Goal: Information Seeking & Learning: Learn about a topic

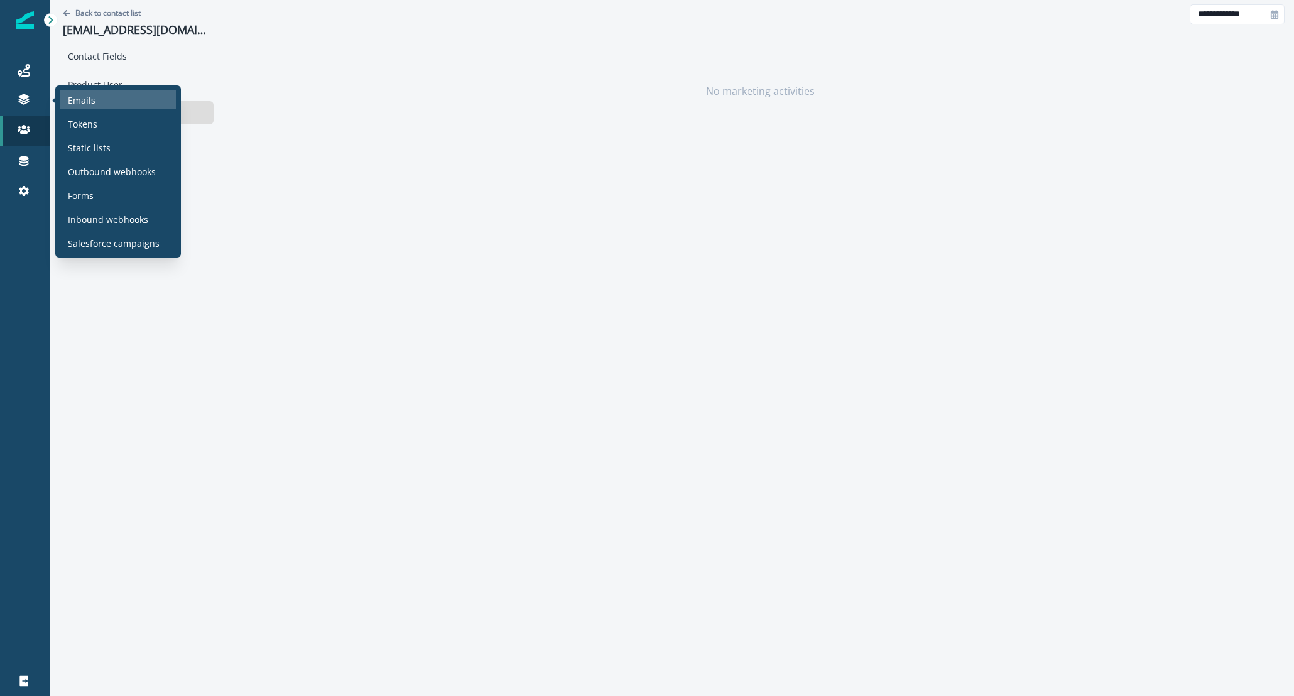
click at [145, 102] on div "Emails" at bounding box center [118, 99] width 116 height 19
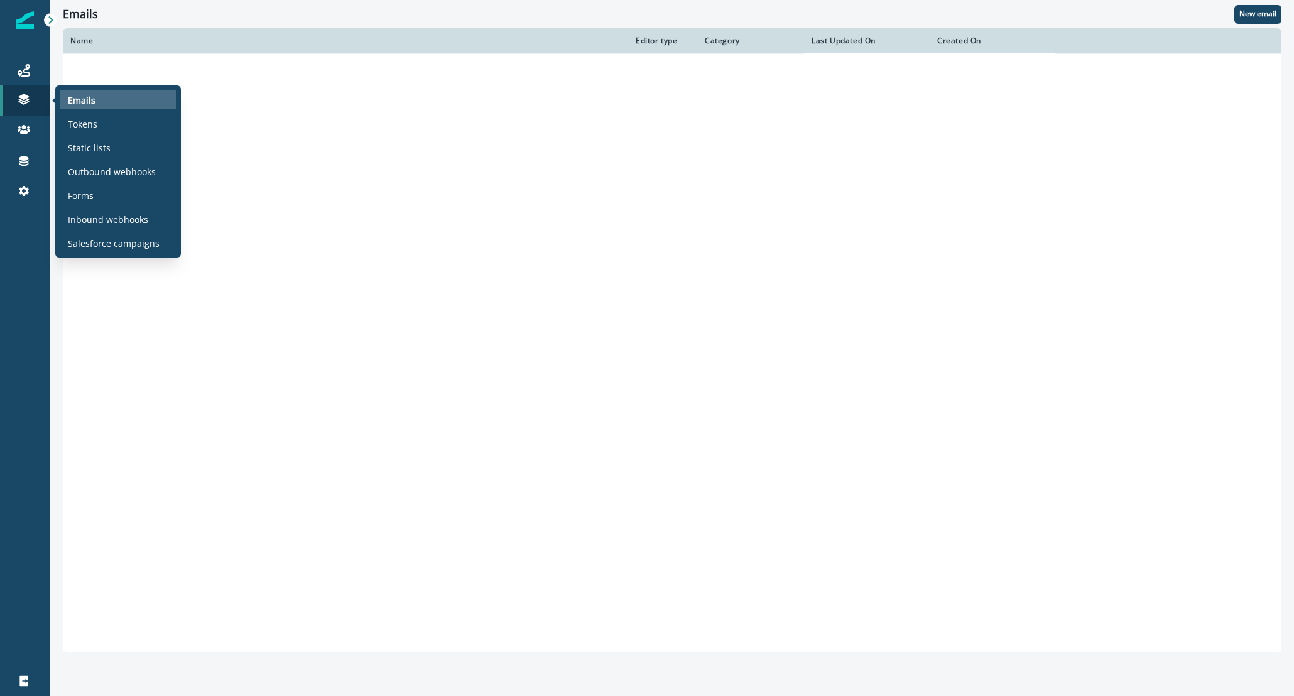
click at [145, 102] on div "Emails" at bounding box center [118, 99] width 116 height 19
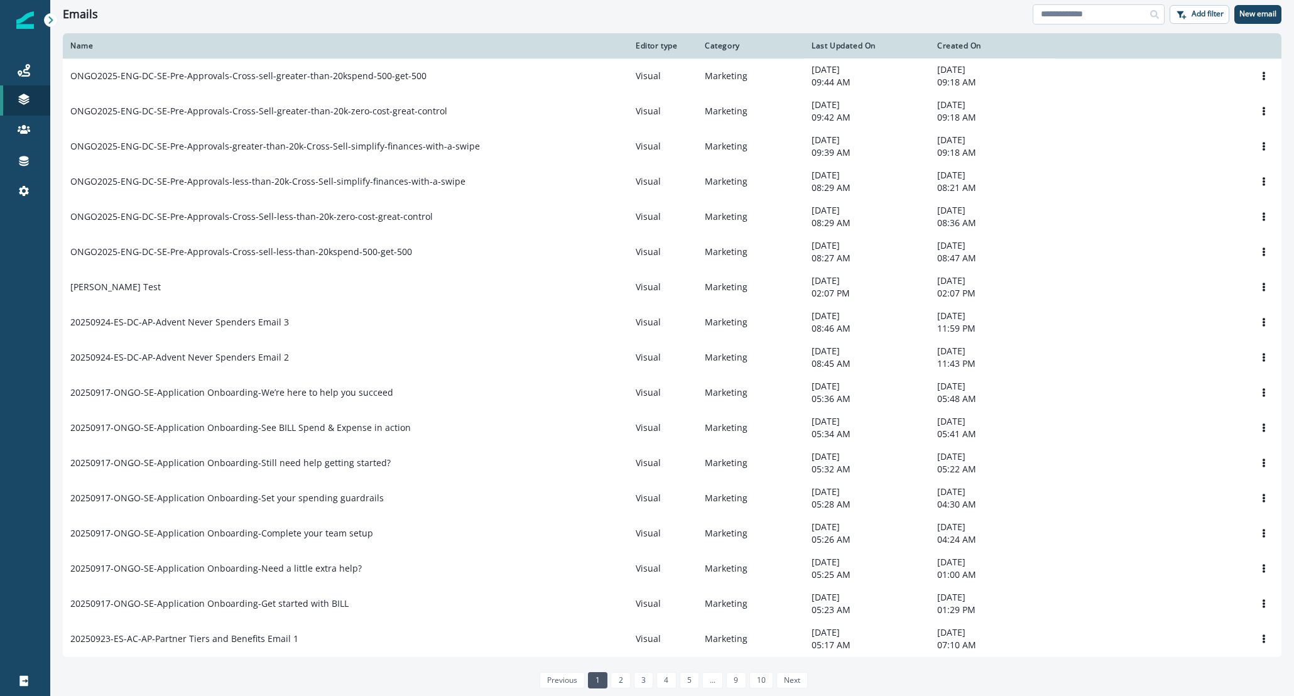
click at [1103, 14] on input at bounding box center [1099, 14] width 132 height 20
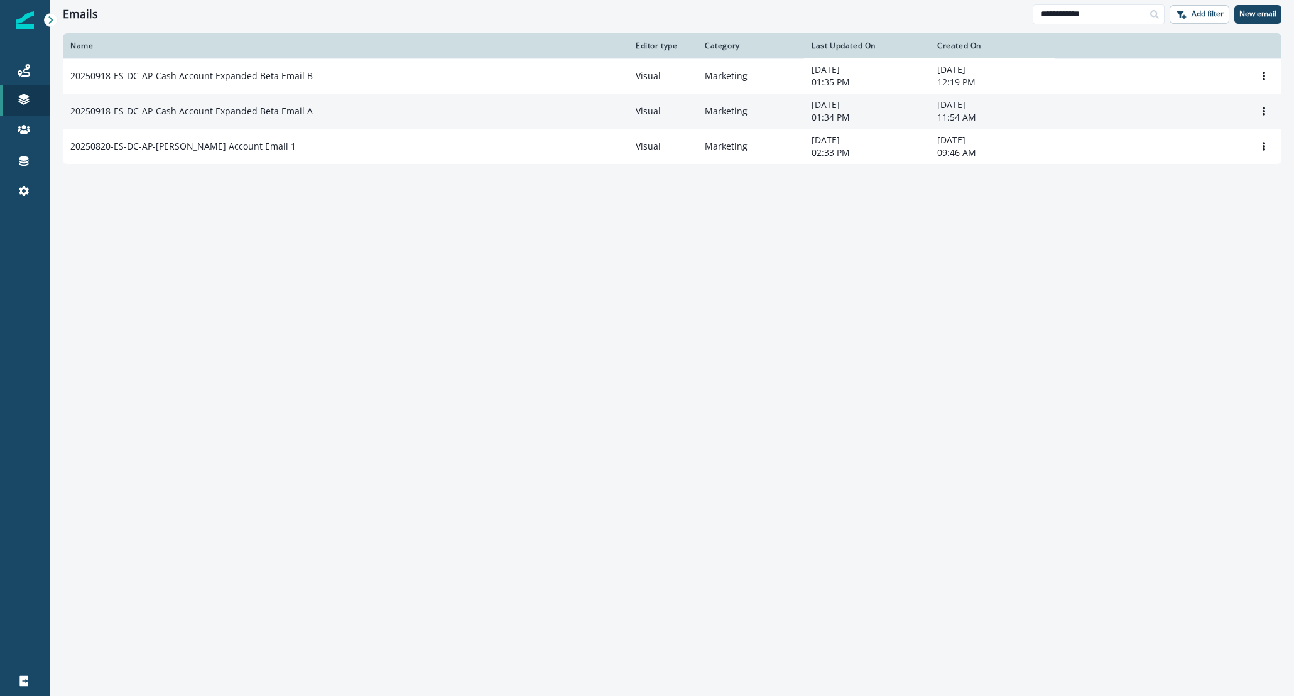
type input "**********"
click at [315, 112] on div "20250918-ES-DC-AP-Cash Account Expanded Beta Email A" at bounding box center [345, 111] width 550 height 13
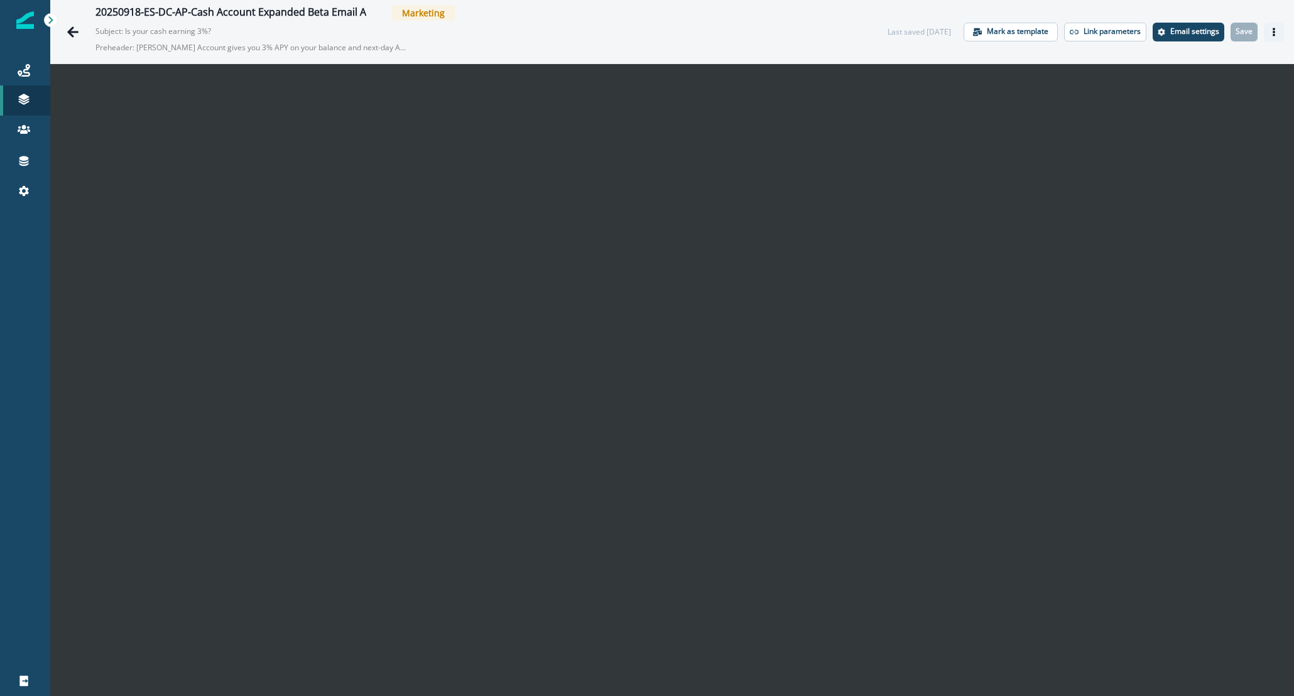
click at [1264, 30] on button "Actions" at bounding box center [1274, 32] width 20 height 19
click at [581, 2] on div "20250918-ES-DC-AP-Cash Account Expanded Beta Email A Marketing Subject: Is your…" at bounding box center [672, 31] width 1244 height 63
click at [74, 31] on icon "Go back" at bounding box center [72, 31] width 11 height 11
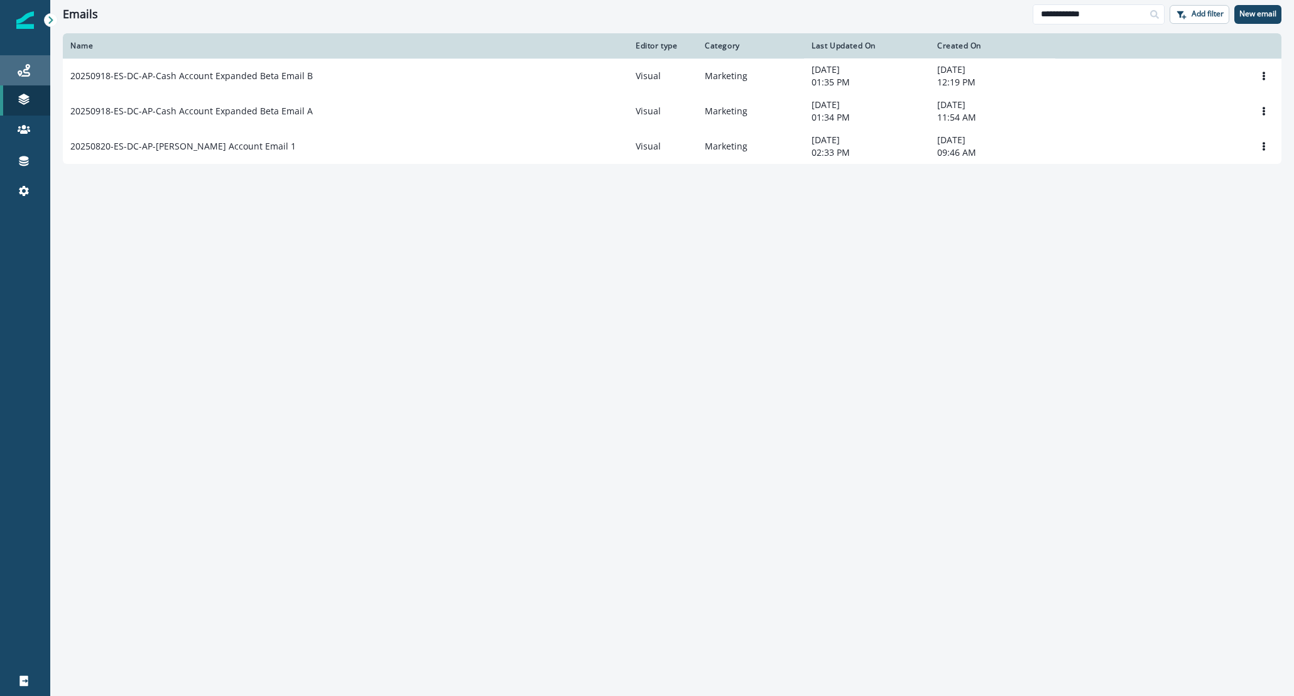
click at [13, 61] on link "Journeys" at bounding box center [25, 70] width 50 height 30
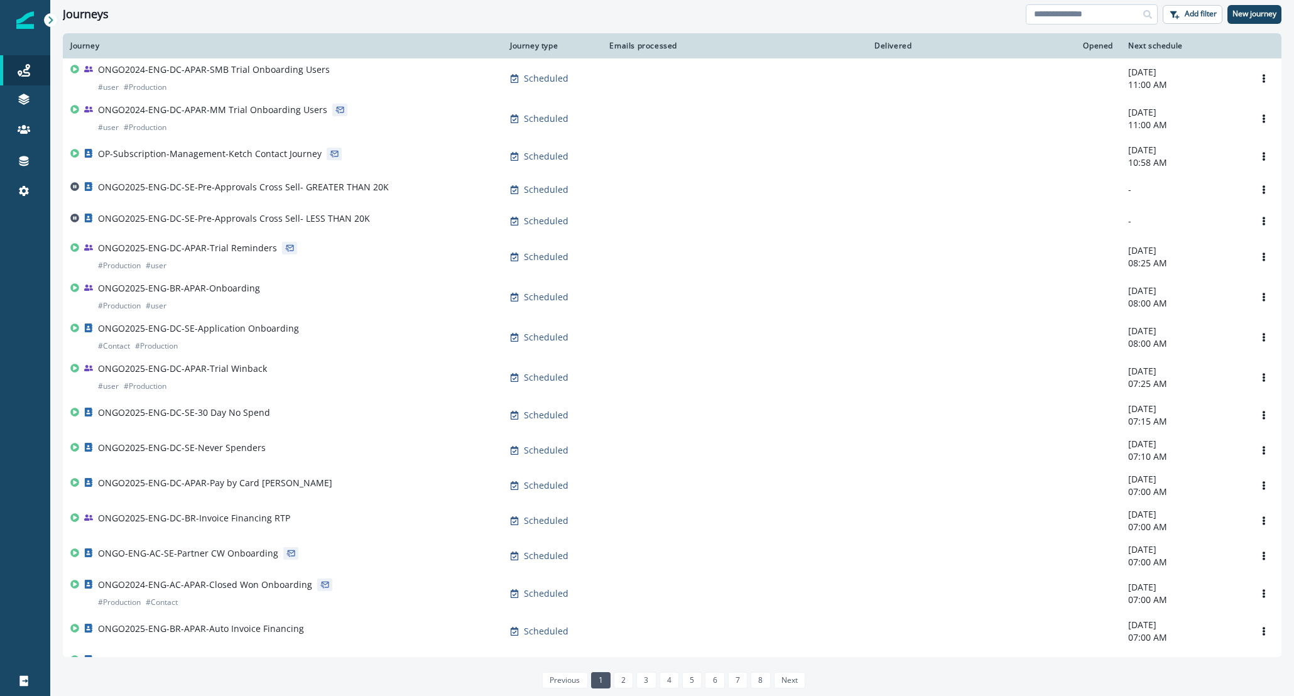
click at [1064, 13] on input at bounding box center [1092, 14] width 132 height 20
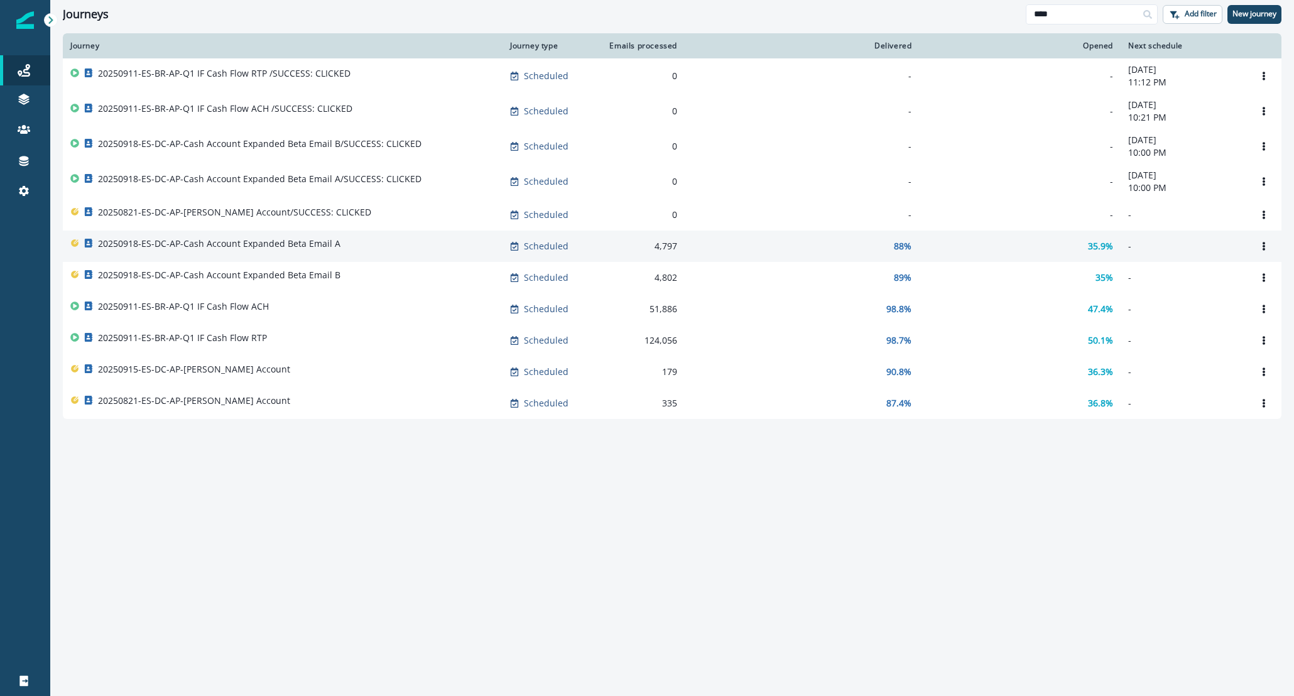
type input "****"
click at [344, 248] on div "20250918-ES-DC-AP-Cash Account Expanded Beta Email A" at bounding box center [282, 246] width 425 height 18
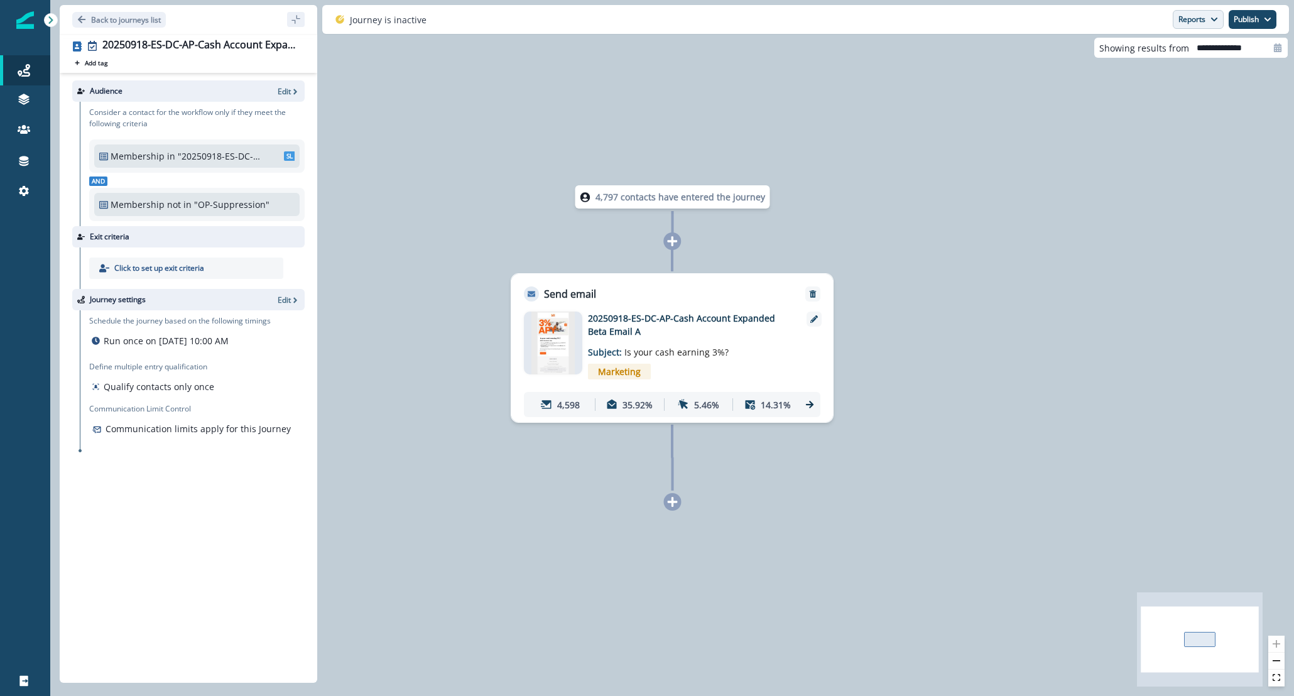
click at [1197, 18] on button "Reports" at bounding box center [1198, 19] width 51 height 19
click at [1178, 53] on button "Email Report" at bounding box center [1152, 51] width 142 height 23
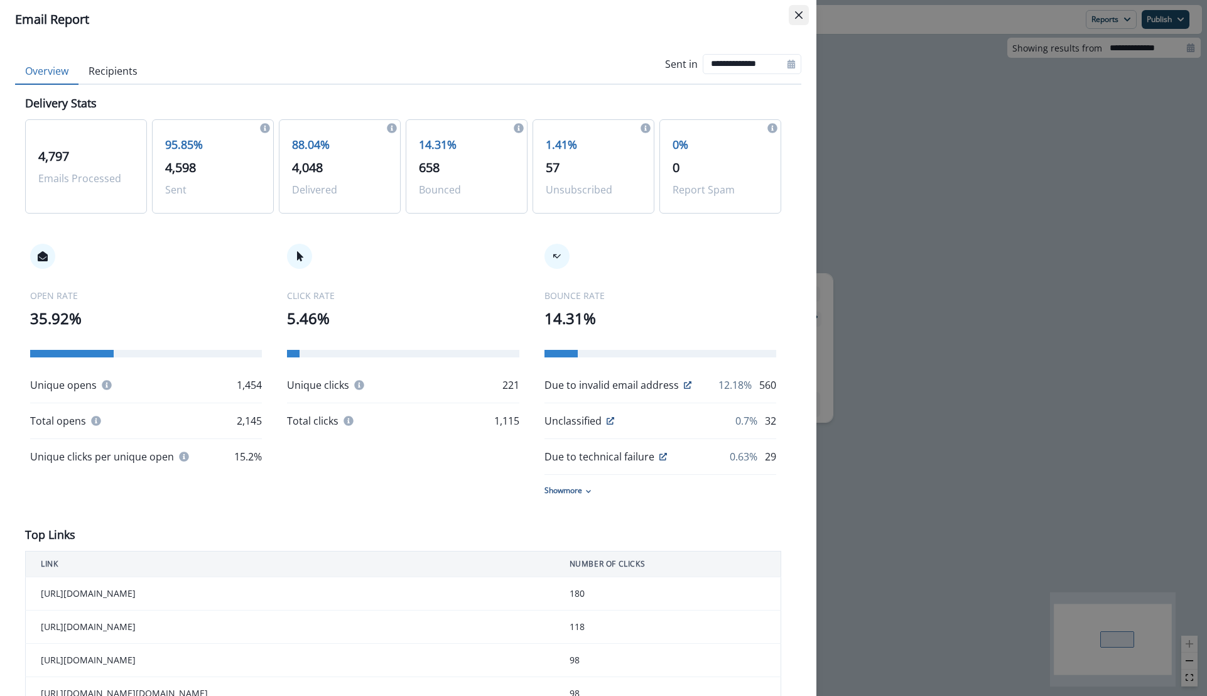
click at [805, 18] on button "Close" at bounding box center [799, 15] width 20 height 20
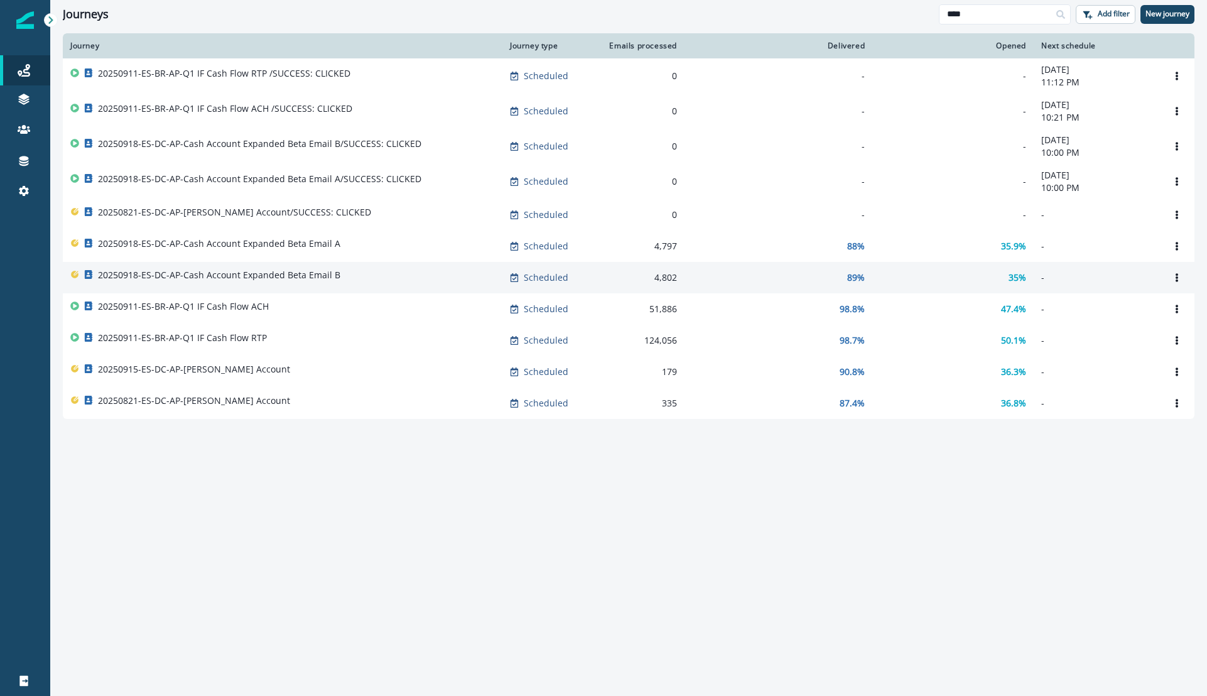
click at [264, 276] on p "20250918-ES-DC-AP-Cash Account Expanded Beta Email B" at bounding box center [219, 275] width 242 height 13
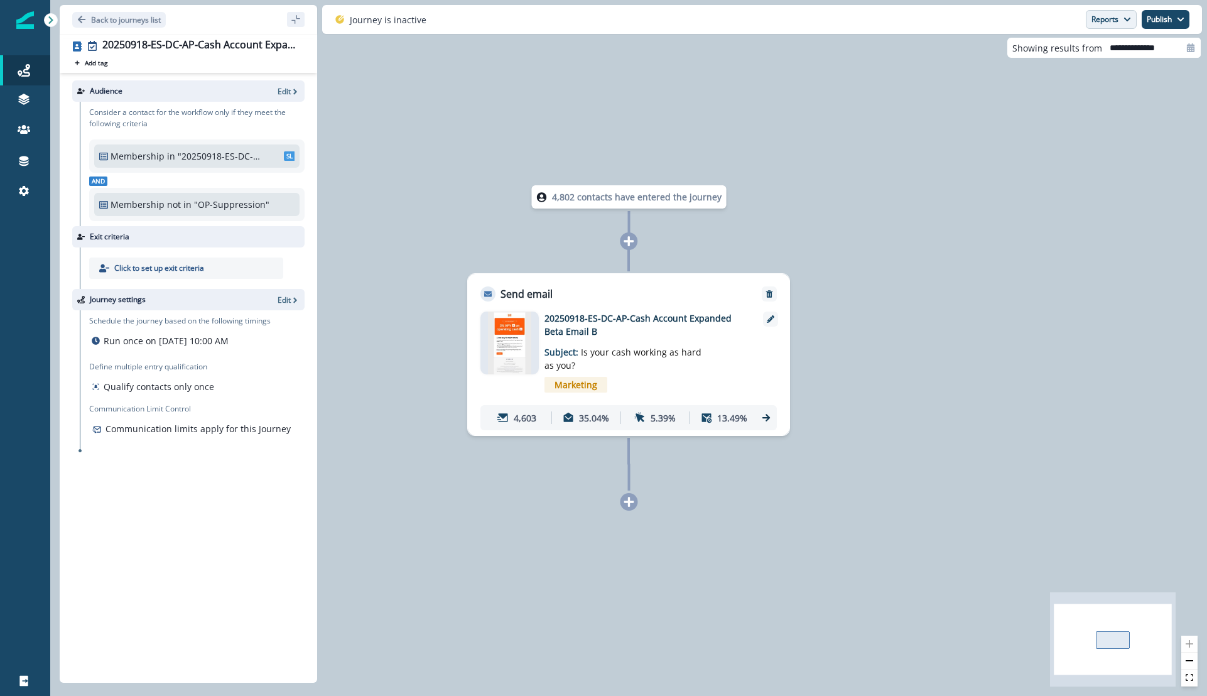
click at [1116, 19] on button "Reports" at bounding box center [1111, 19] width 51 height 19
click at [1091, 80] on p "Journey Member Report" at bounding box center [1071, 73] width 114 height 15
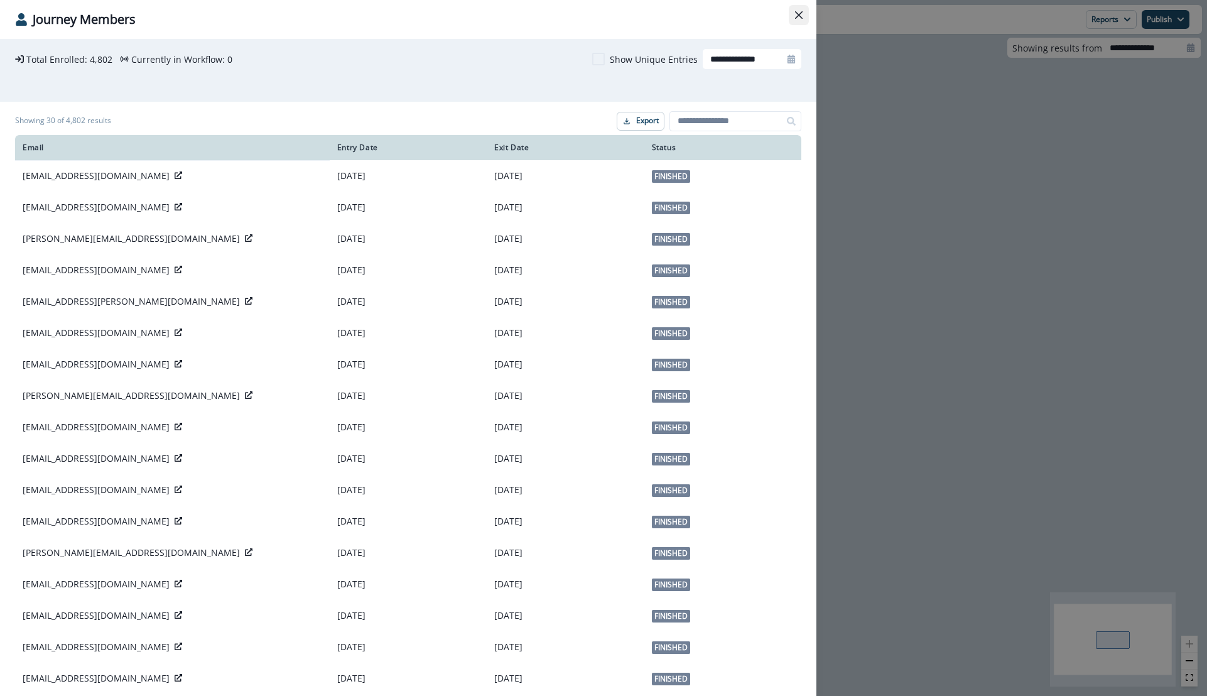
click at [792, 16] on button "Close" at bounding box center [799, 15] width 20 height 20
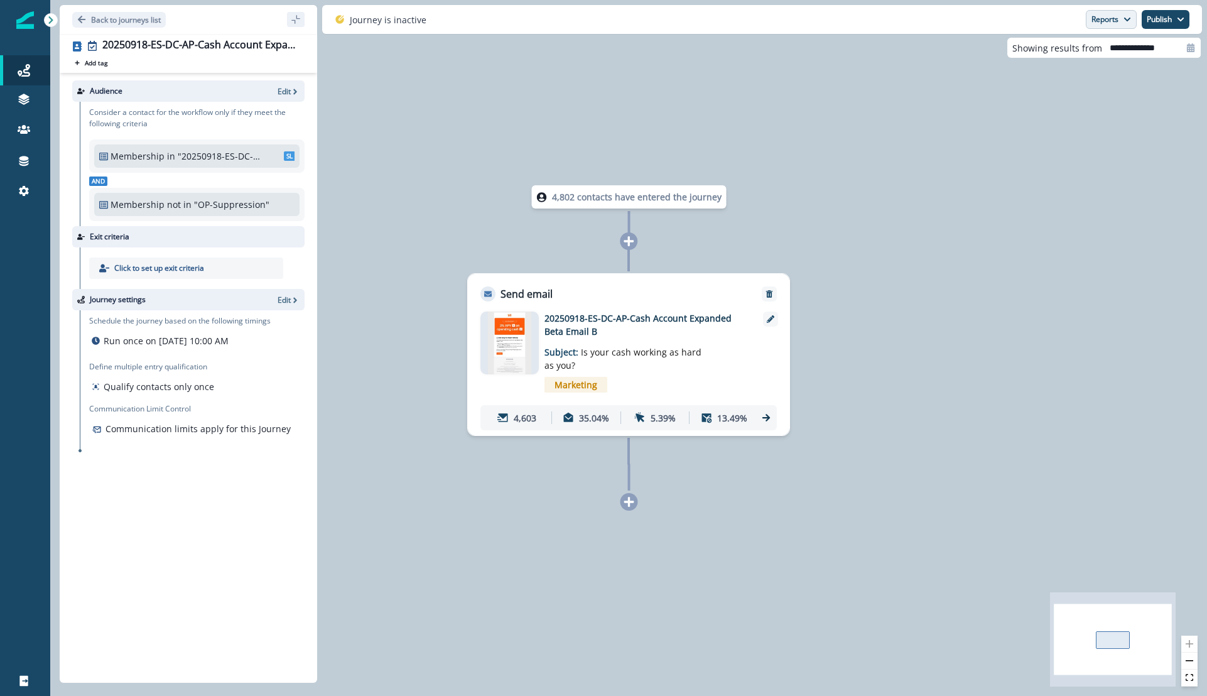
click at [1132, 22] on button "Reports" at bounding box center [1111, 19] width 51 height 19
click at [1113, 55] on button "Email Report" at bounding box center [1065, 51] width 142 height 23
